Goal: Entertainment & Leisure: Consume media (video, audio)

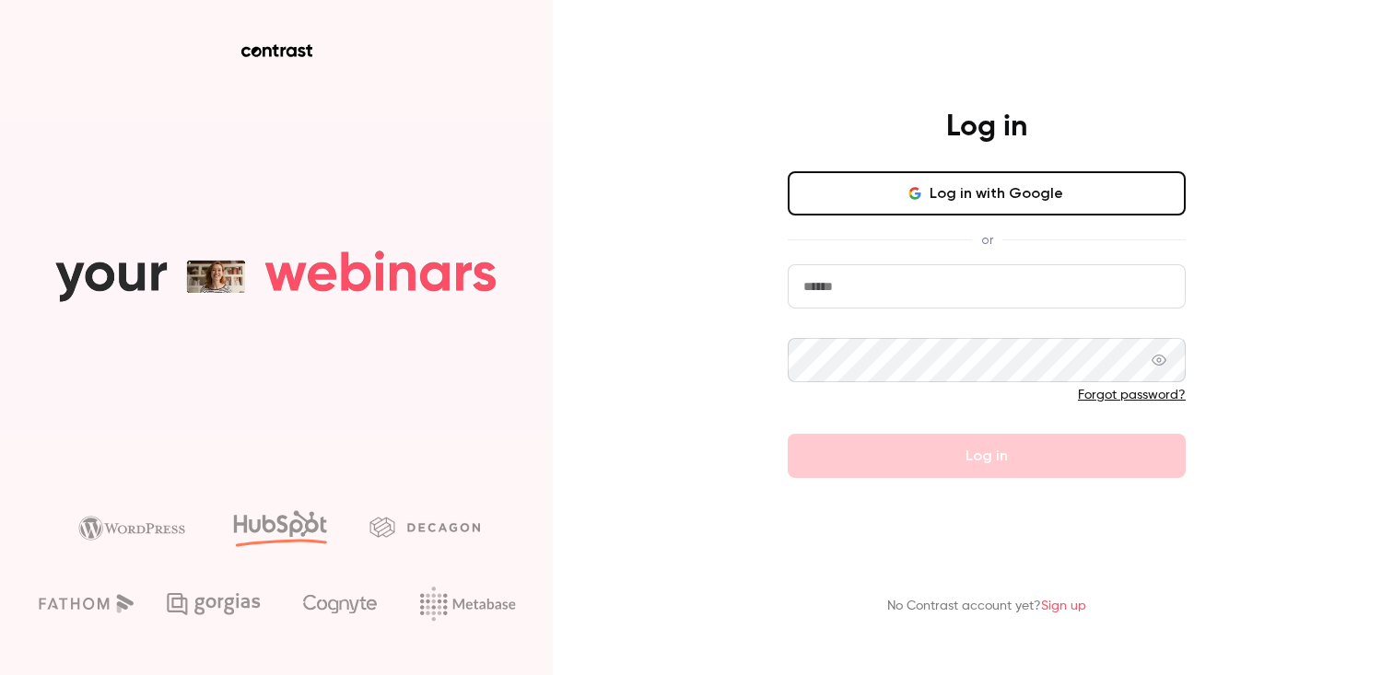
click at [999, 203] on button "Log in with Google" at bounding box center [987, 193] width 398 height 44
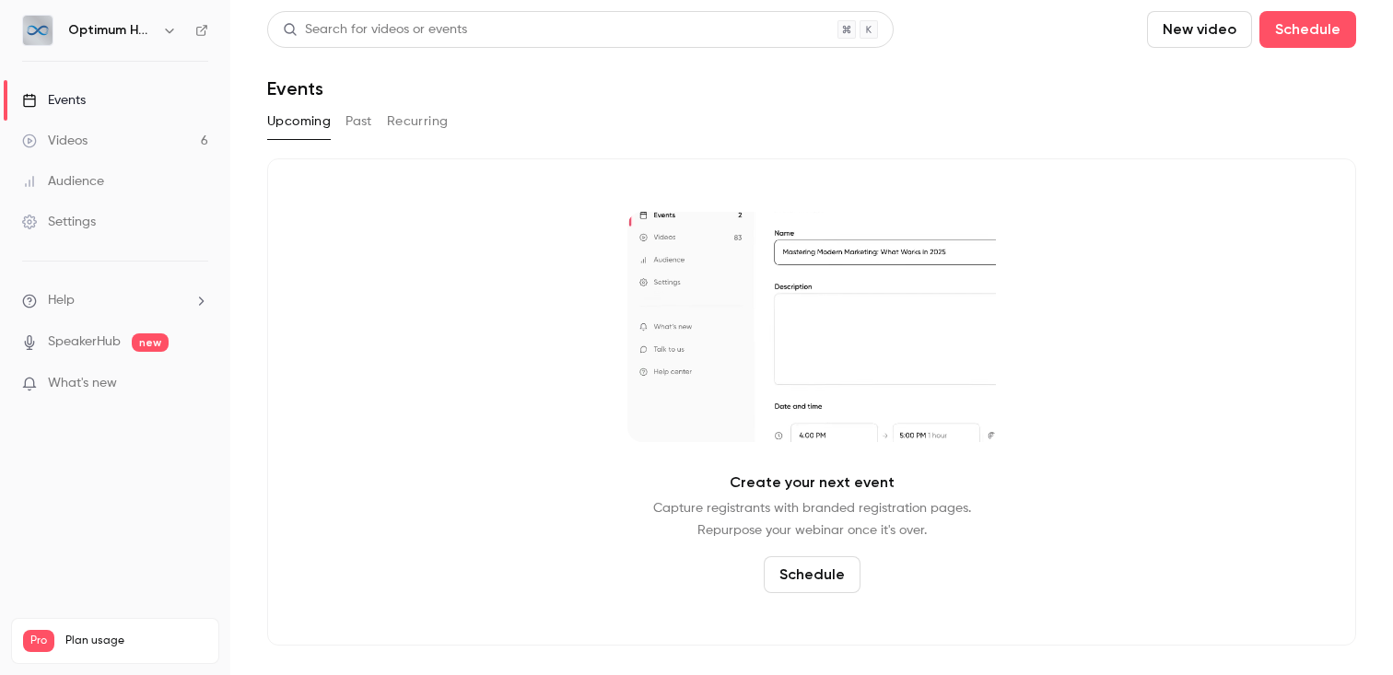
click at [75, 139] on div "Videos" at bounding box center [54, 141] width 65 height 18
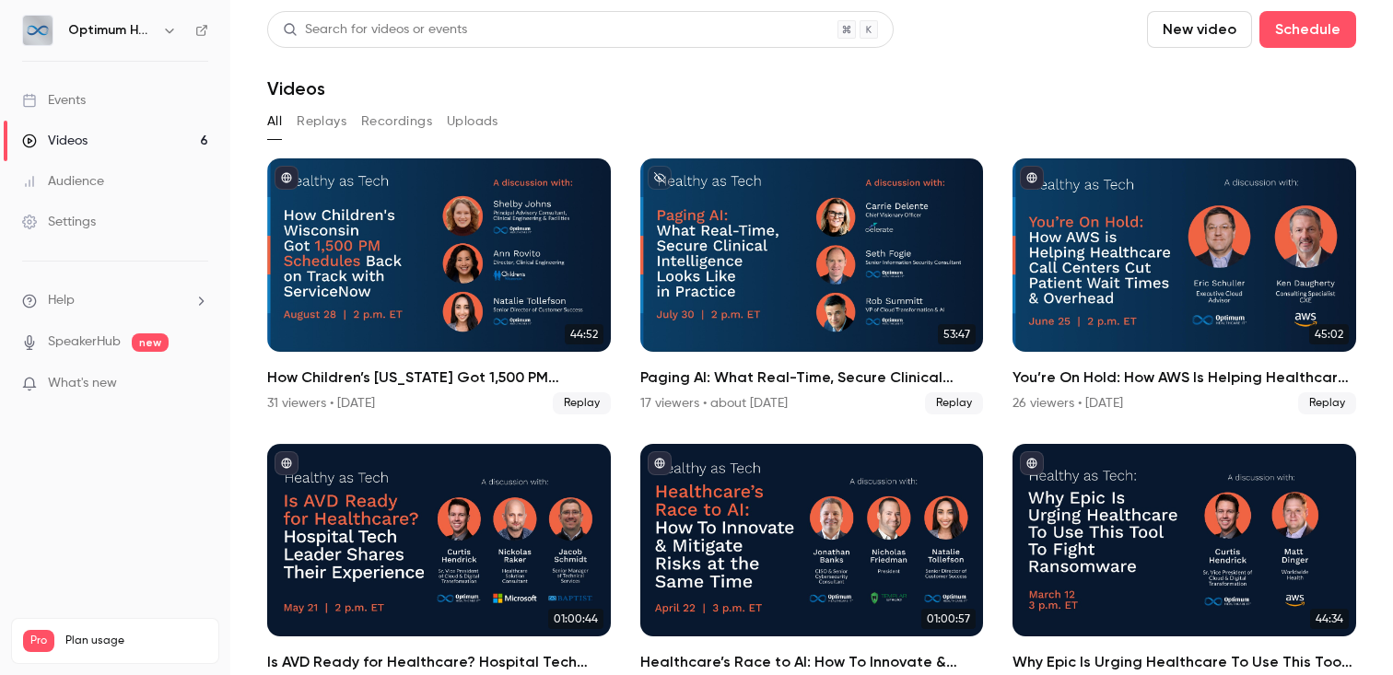
click at [323, 118] on button "Replays" at bounding box center [322, 121] width 50 height 29
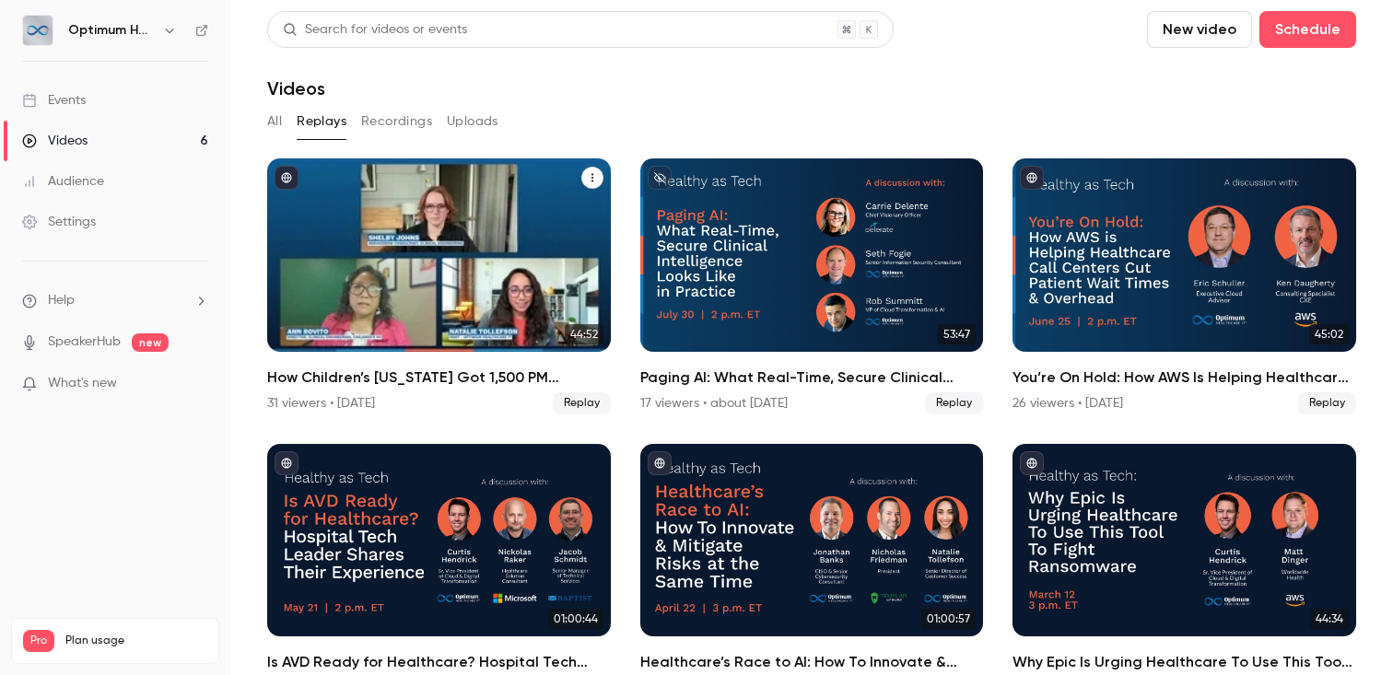
click at [348, 377] on h2 "How Children’s [US_STATE] Got 1,500 PM Schedules Back on Track With ServiceNow" at bounding box center [439, 378] width 344 height 22
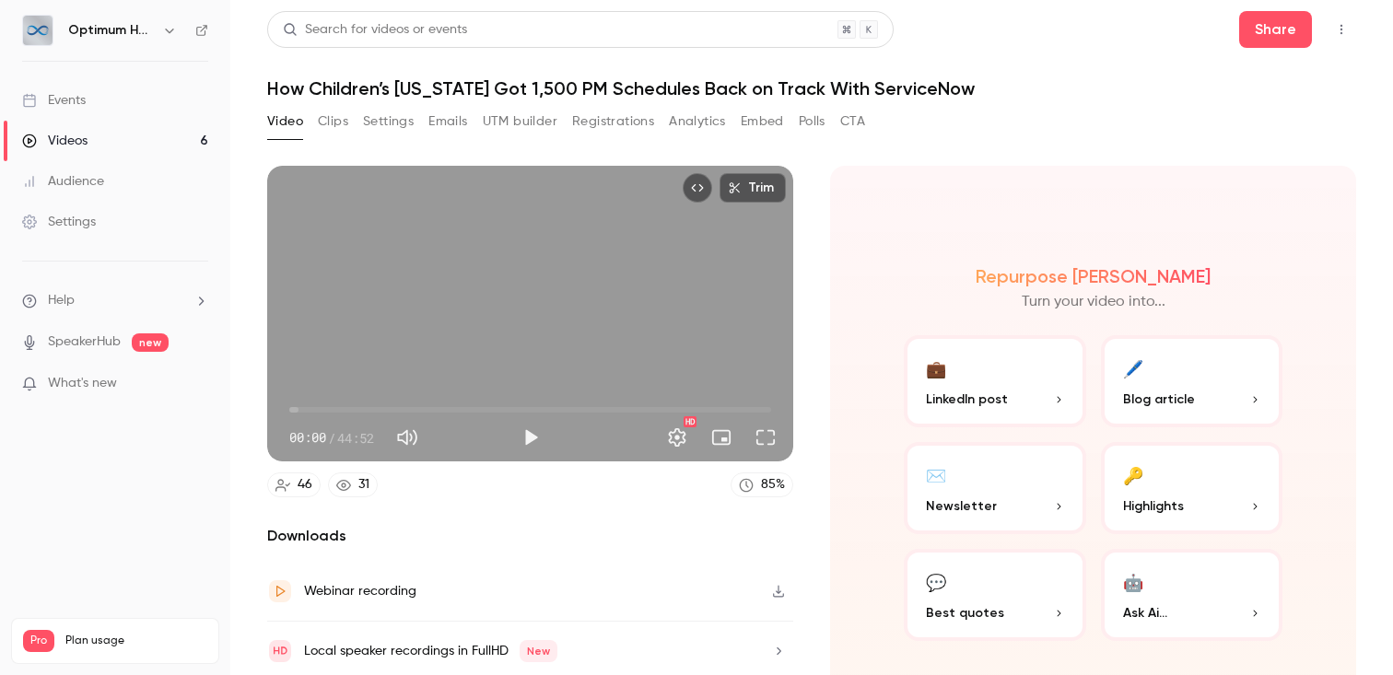
click at [601, 113] on button "Registrations" at bounding box center [613, 121] width 82 height 29
